Goal: Navigation & Orientation: Find specific page/section

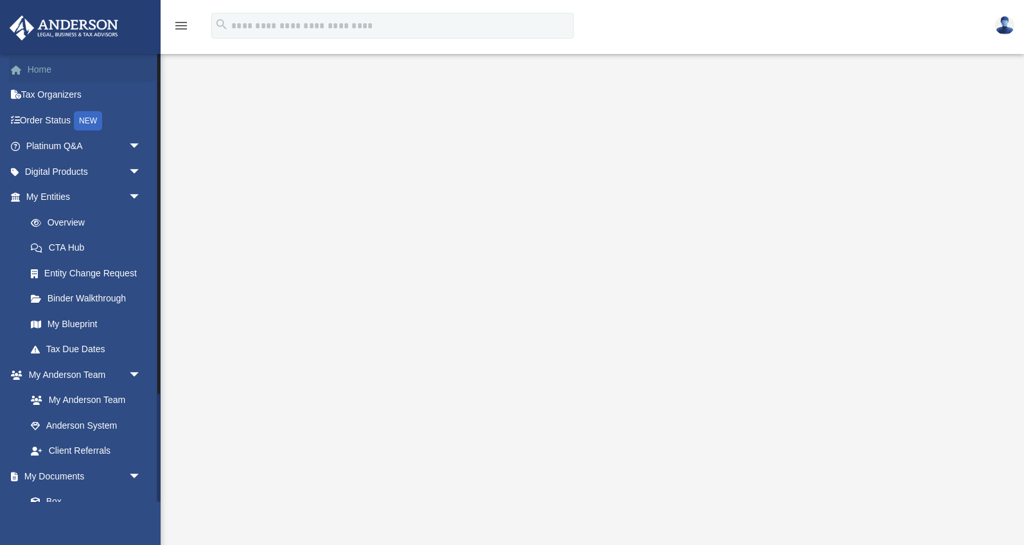
click at [41, 71] on link "Home" at bounding box center [85, 70] width 152 height 26
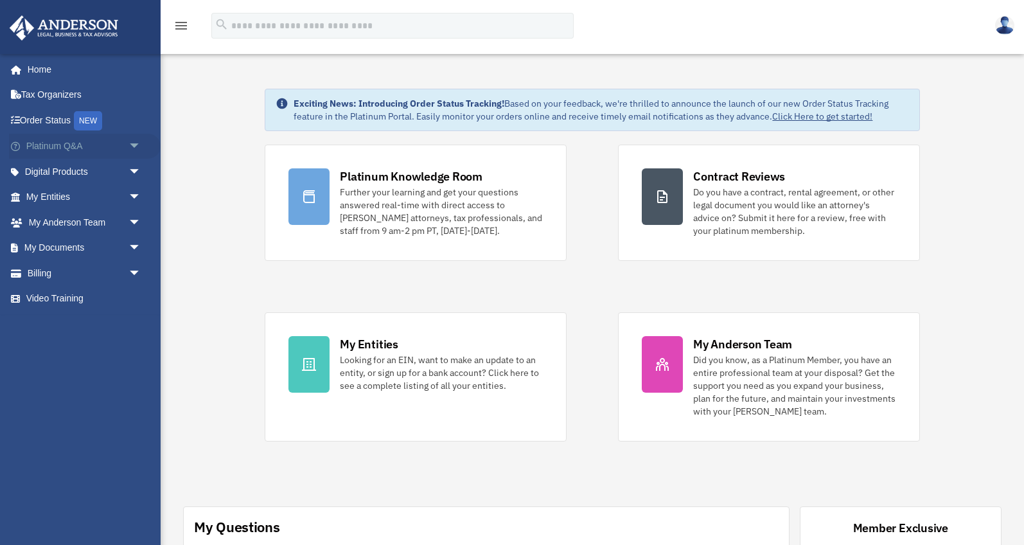
click at [129, 141] on span "arrow_drop_down" at bounding box center [142, 147] width 26 height 26
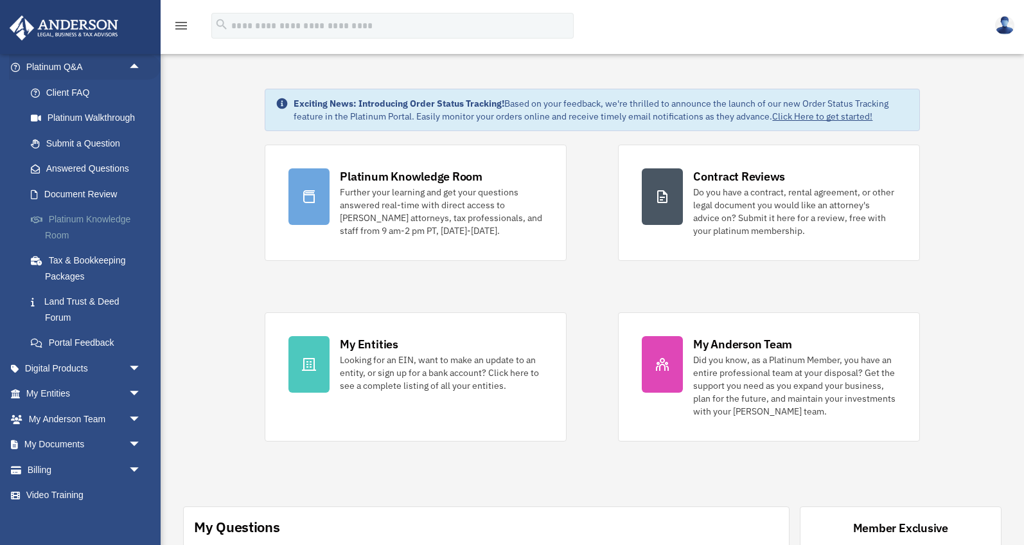
scroll to position [84, 0]
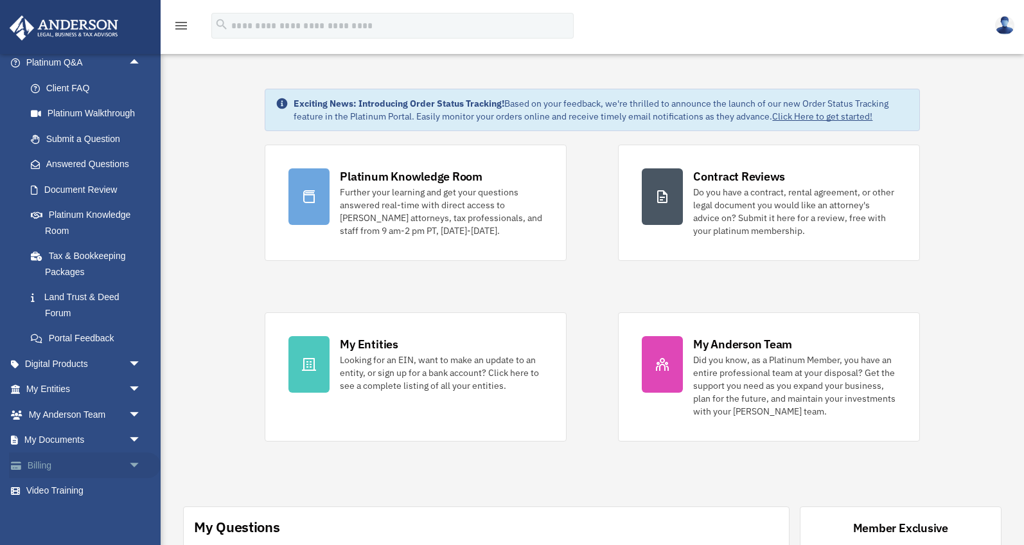
click at [129, 465] on span "arrow_drop_down" at bounding box center [142, 465] width 26 height 26
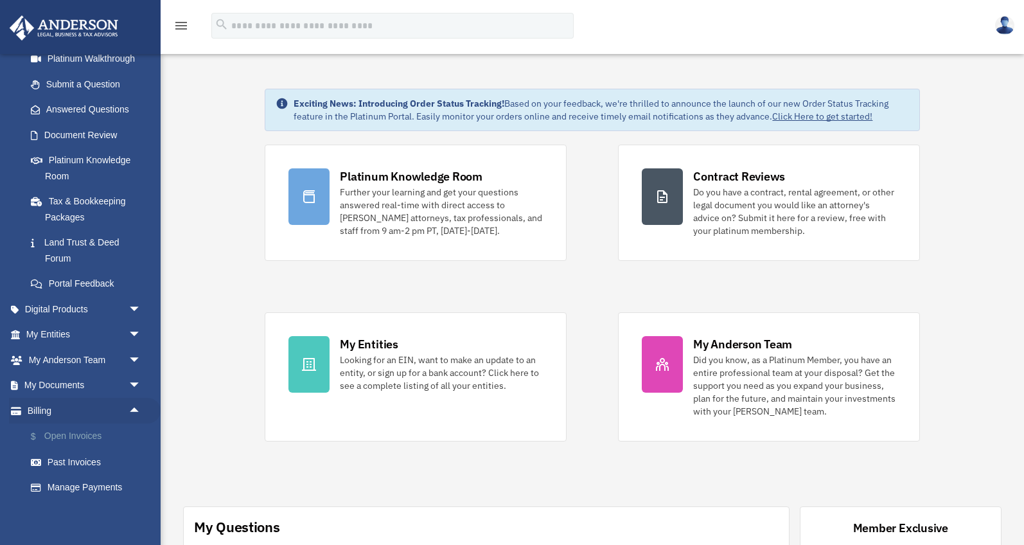
scroll to position [144, 0]
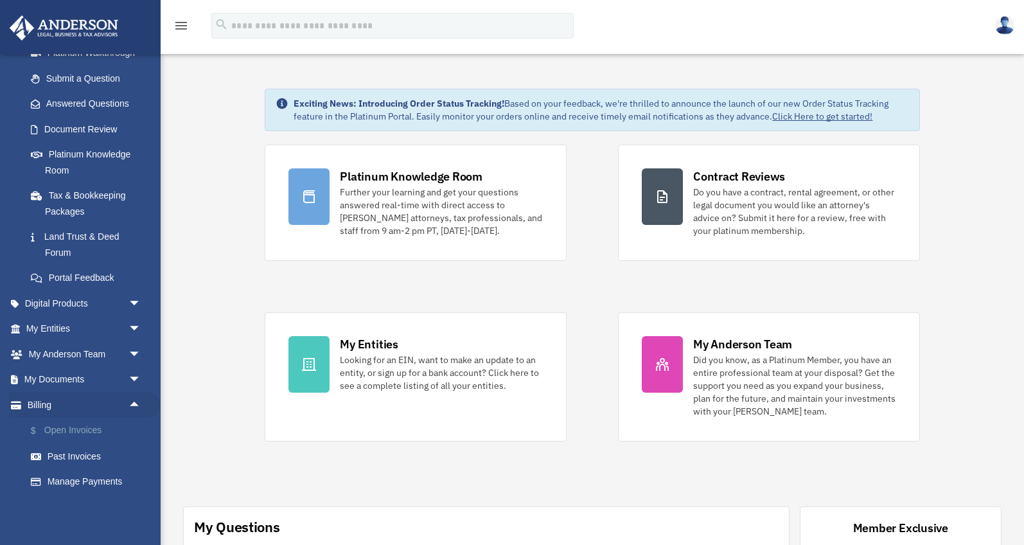
click at [85, 436] on link "$ Open Invoices" at bounding box center [89, 431] width 143 height 26
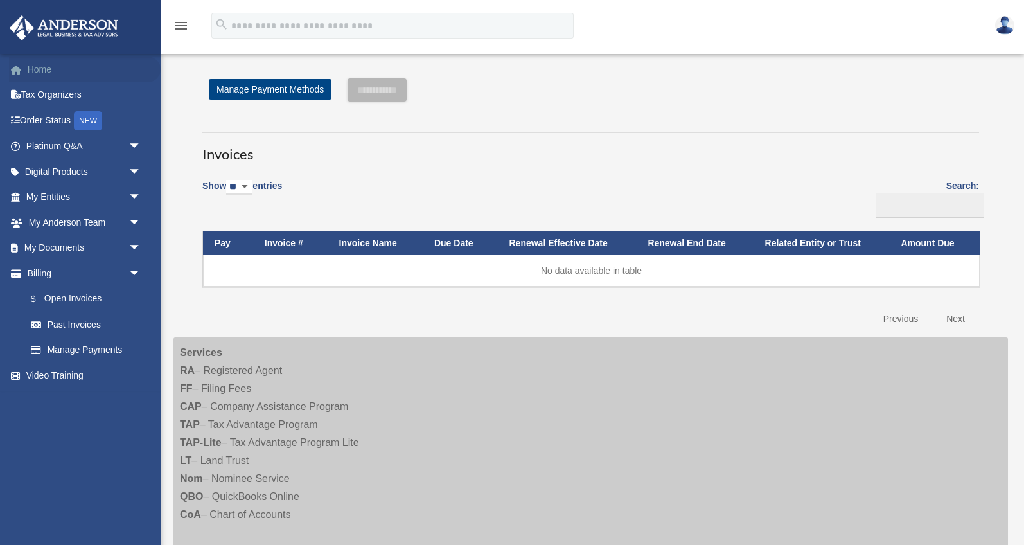
click at [49, 73] on link "Home" at bounding box center [85, 70] width 152 height 26
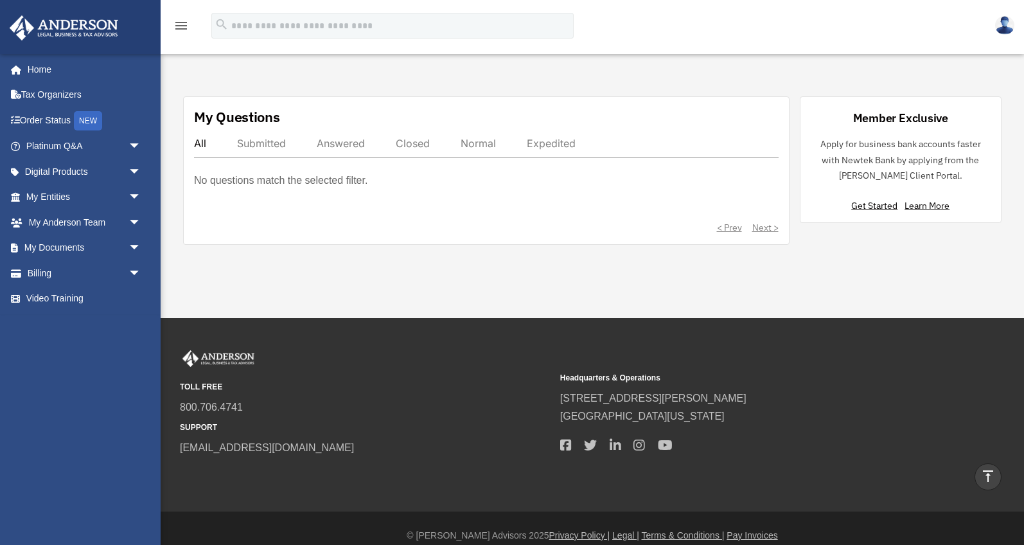
scroll to position [400, 0]
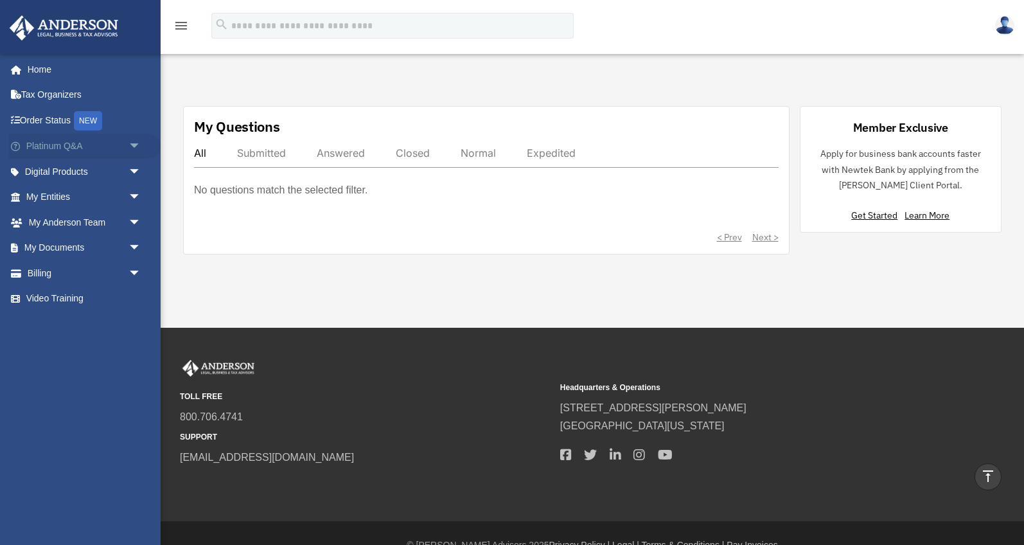
click at [135, 143] on span "arrow_drop_down" at bounding box center [142, 147] width 26 height 26
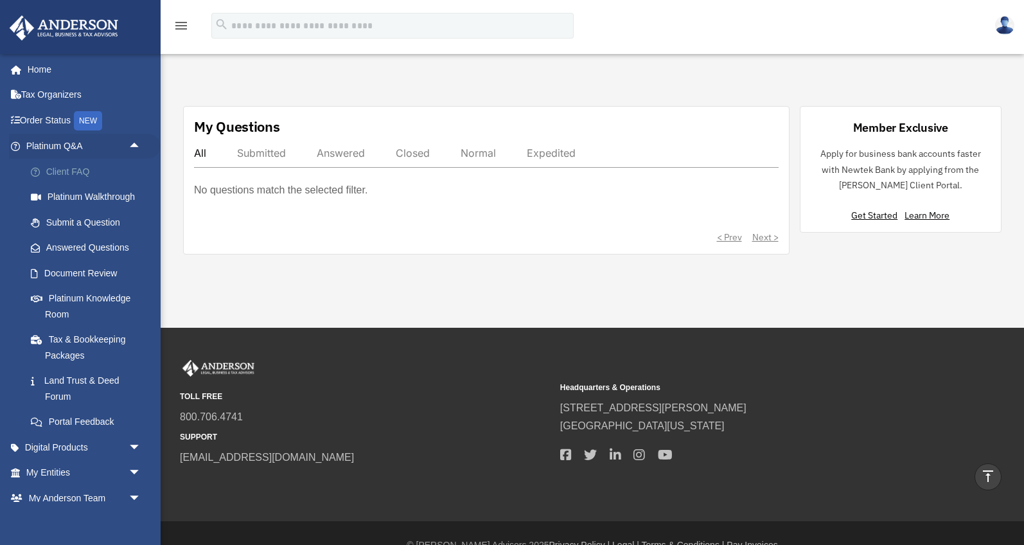
click at [84, 163] on link "Client FAQ" at bounding box center [89, 172] width 143 height 26
click at [73, 174] on link "Client FAQ" at bounding box center [89, 172] width 143 height 26
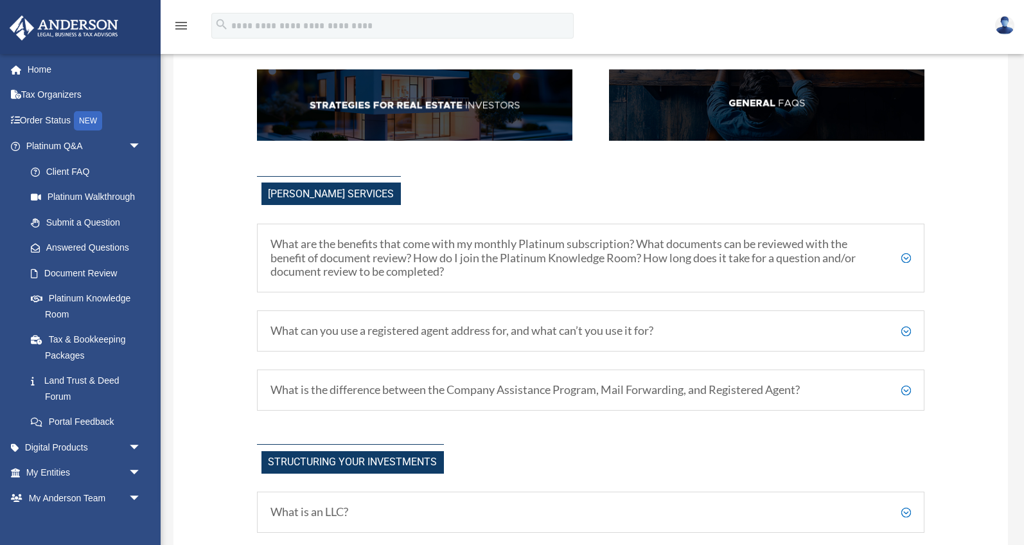
scroll to position [301, 0]
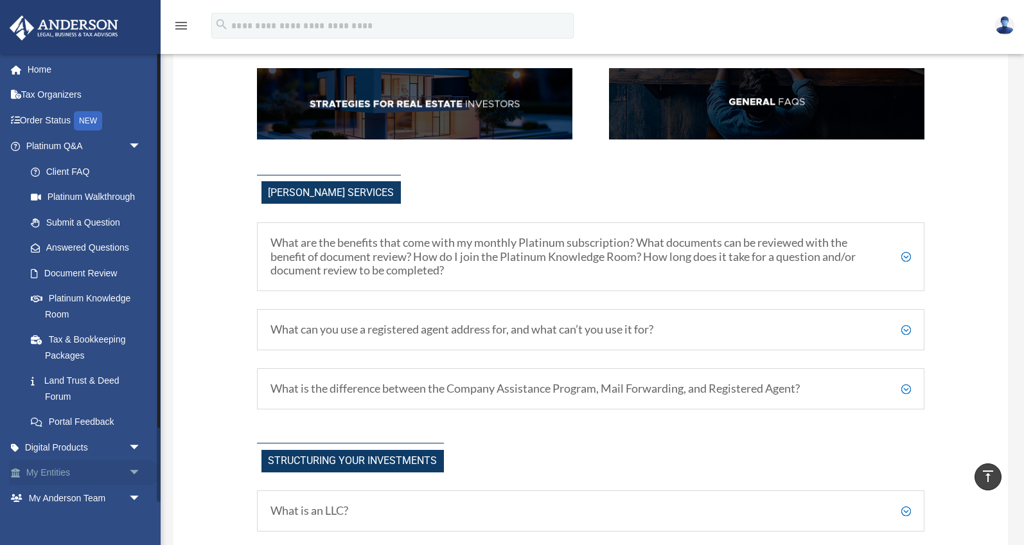
click at [129, 469] on span "arrow_drop_down" at bounding box center [142, 473] width 26 height 26
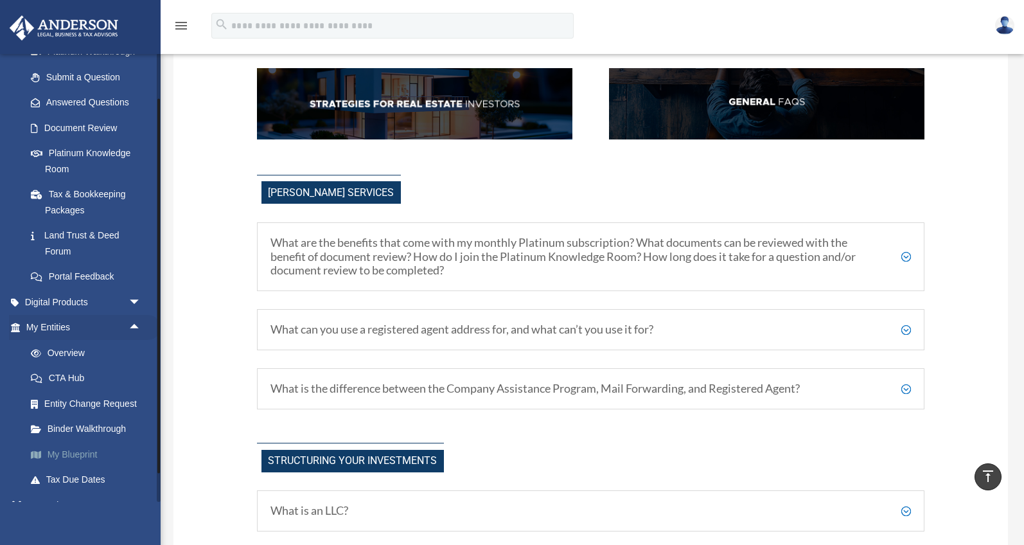
scroll to position [151, 0]
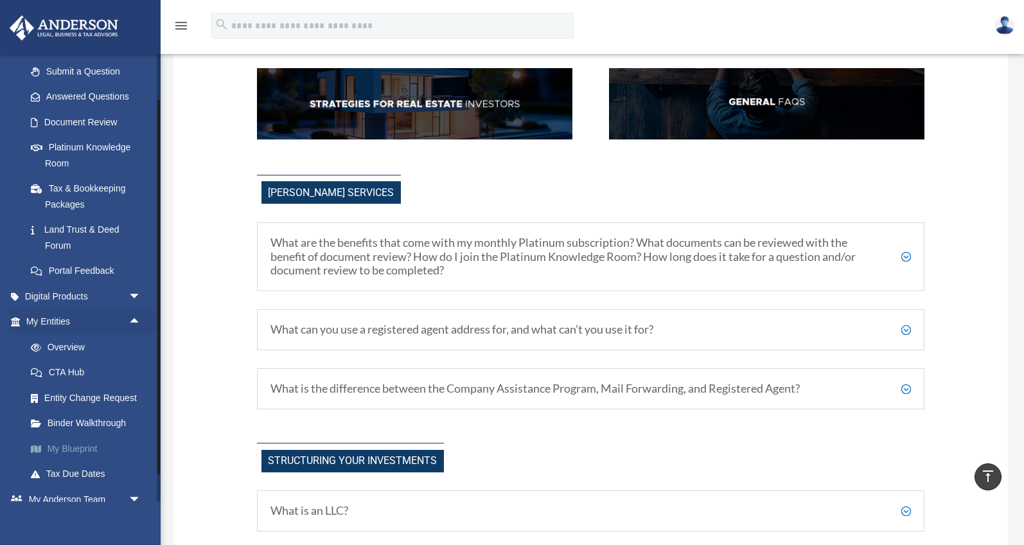
click at [89, 445] on link "My Blueprint" at bounding box center [89, 449] width 143 height 26
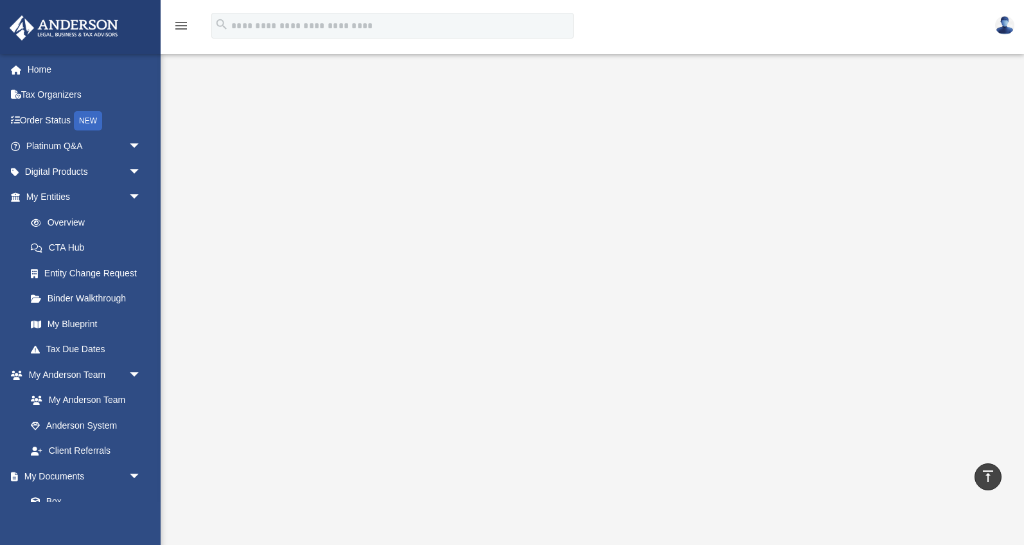
scroll to position [42, 0]
click at [213, 300] on div at bounding box center [593, 297] width 778 height 514
